Goal: Find specific page/section: Find specific page/section

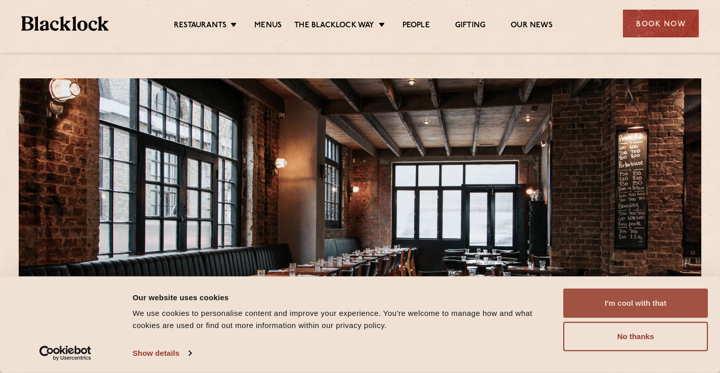
click at [608, 307] on button "I'm cool with that" at bounding box center [635, 303] width 145 height 29
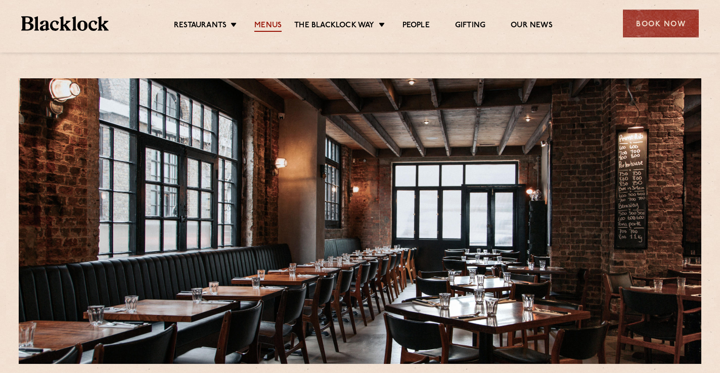
click at [270, 28] on link "Menus" at bounding box center [267, 26] width 27 height 11
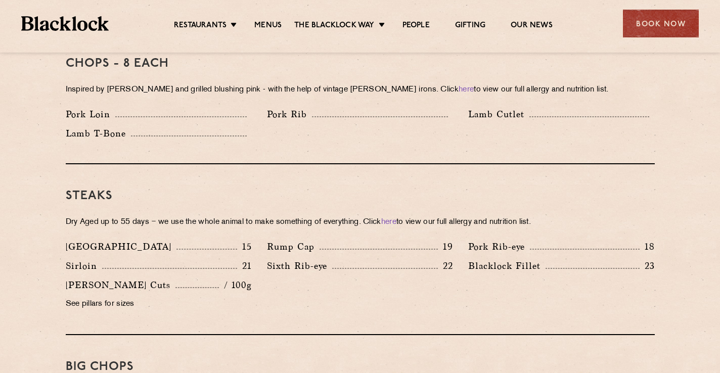
scroll to position [812, 0]
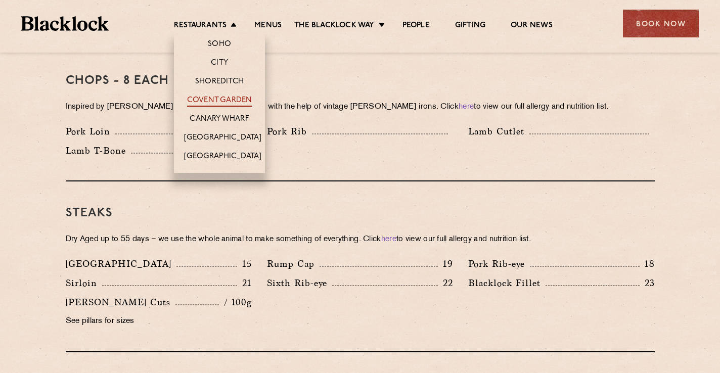
click at [216, 97] on link "Covent Garden" at bounding box center [219, 100] width 65 height 11
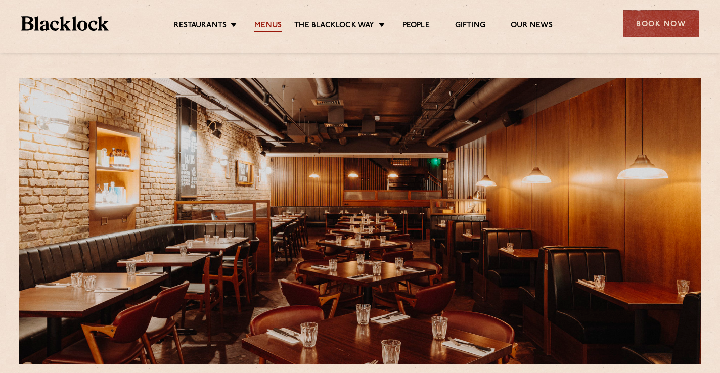
click at [263, 25] on link "Menus" at bounding box center [267, 26] width 27 height 11
